Goal: Information Seeking & Learning: Learn about a topic

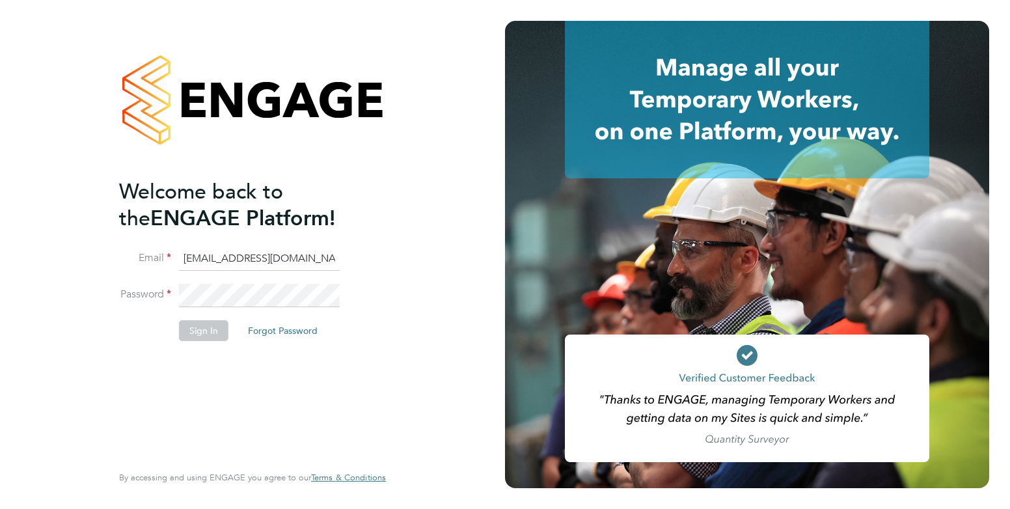
type input "elliewiggin@jjfox.com"
click at [360, 162] on div at bounding box center [252, 99] width 267 height 157
click at [189, 331] on button "Sign In" at bounding box center [203, 330] width 49 height 21
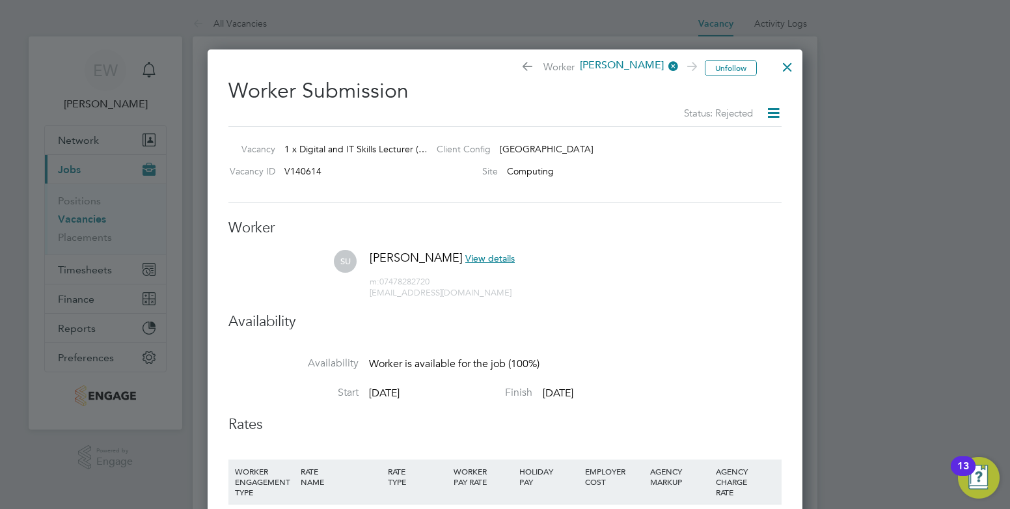
click at [787, 60] on div at bounding box center [786, 63] width 23 height 23
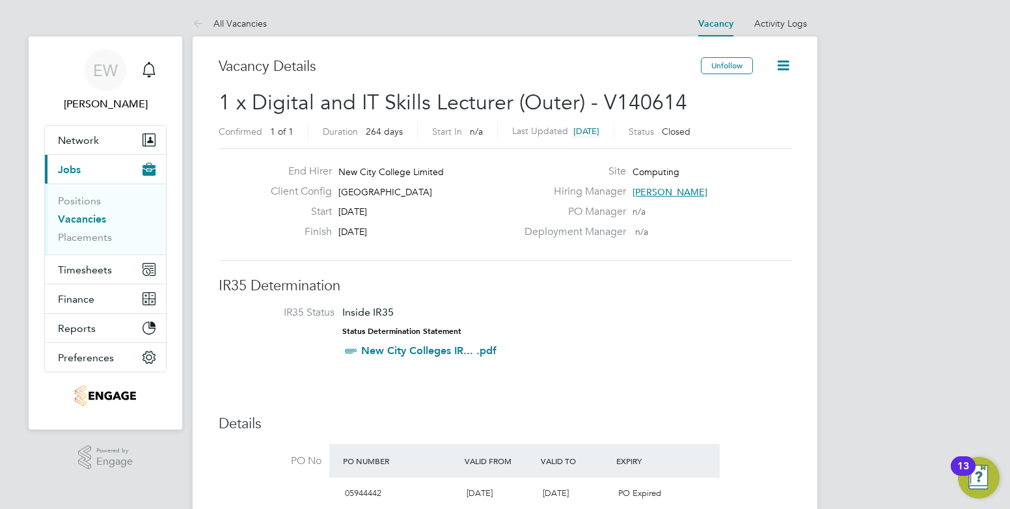
click at [79, 222] on link "Vacancies" at bounding box center [82, 219] width 48 height 12
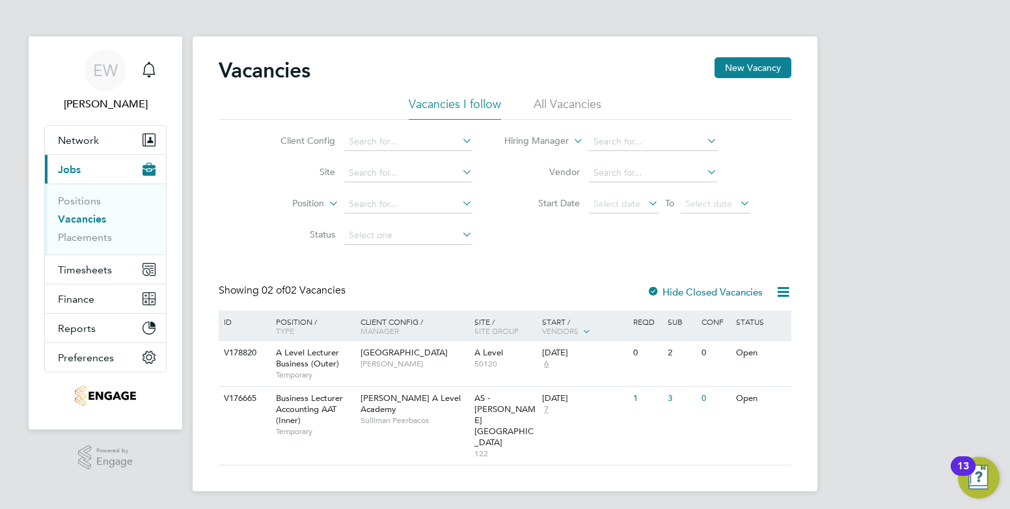
click at [568, 101] on li "All Vacancies" at bounding box center [567, 107] width 68 height 23
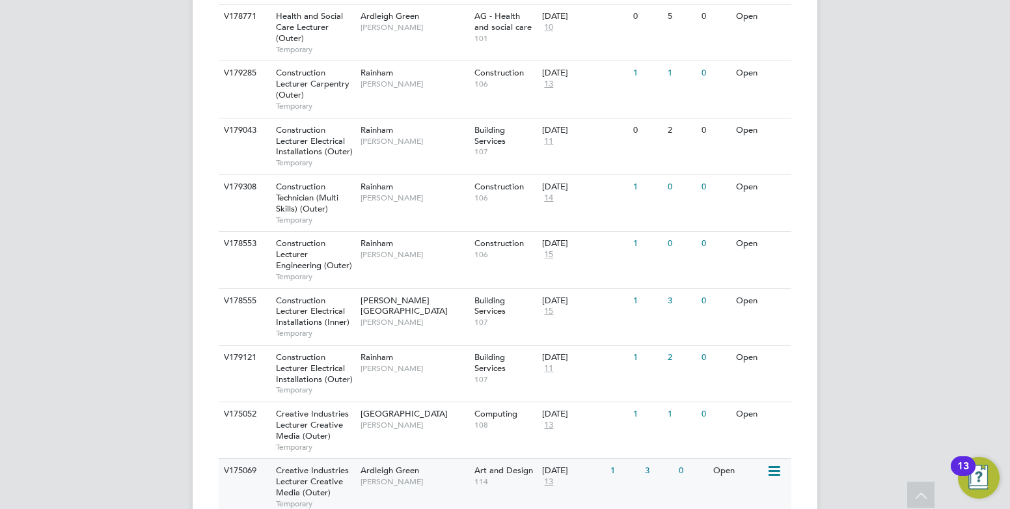
click at [407, 477] on span "[PERSON_NAME]" at bounding box center [413, 481] width 107 height 10
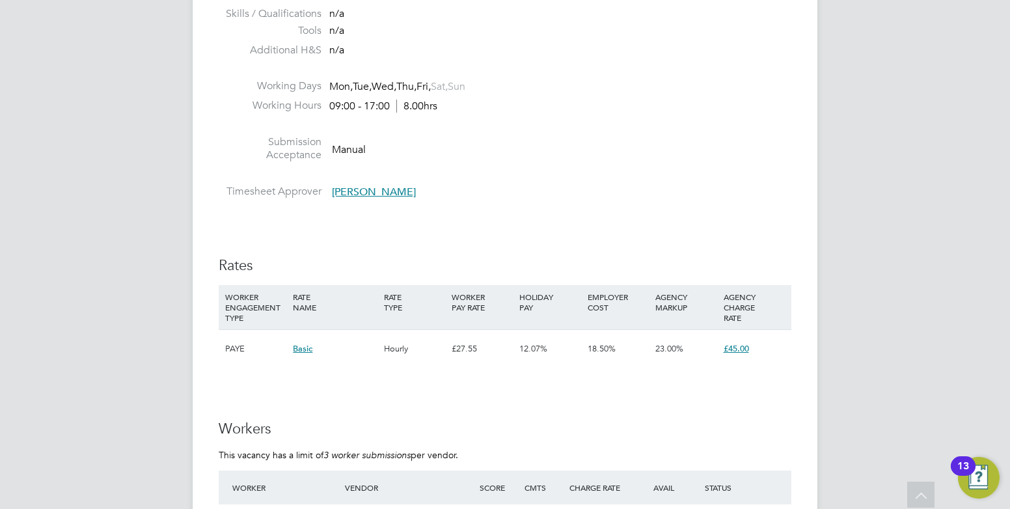
scroll to position [2133, 0]
